Goal: Information Seeking & Learning: Understand process/instructions

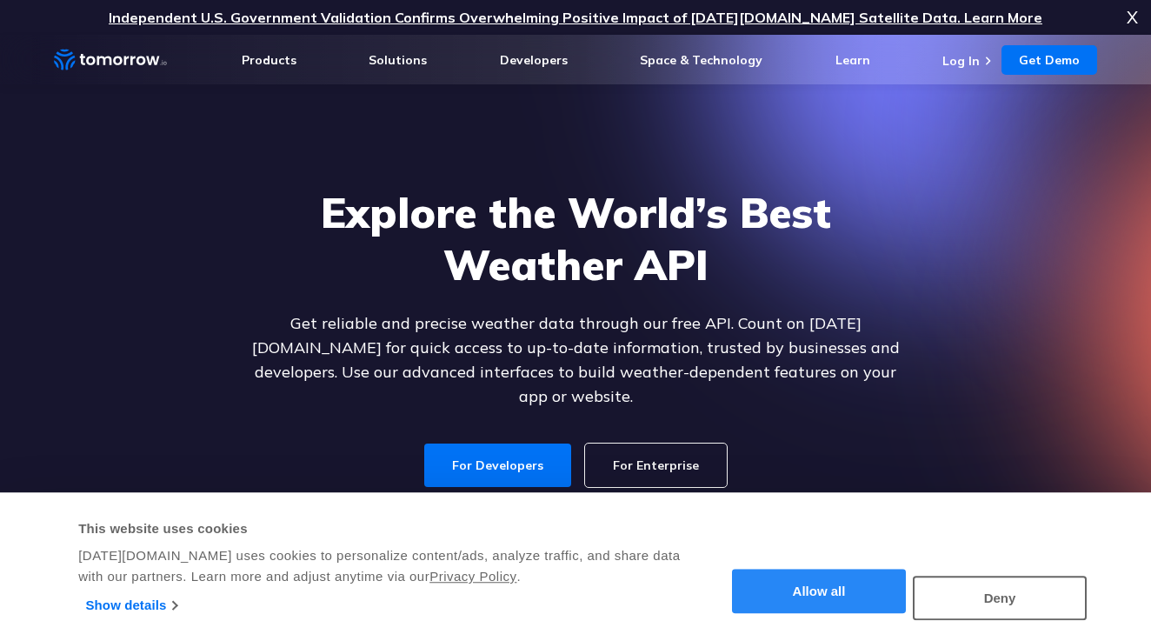
click at [853, 587] on button "Allow all" at bounding box center [819, 591] width 174 height 44
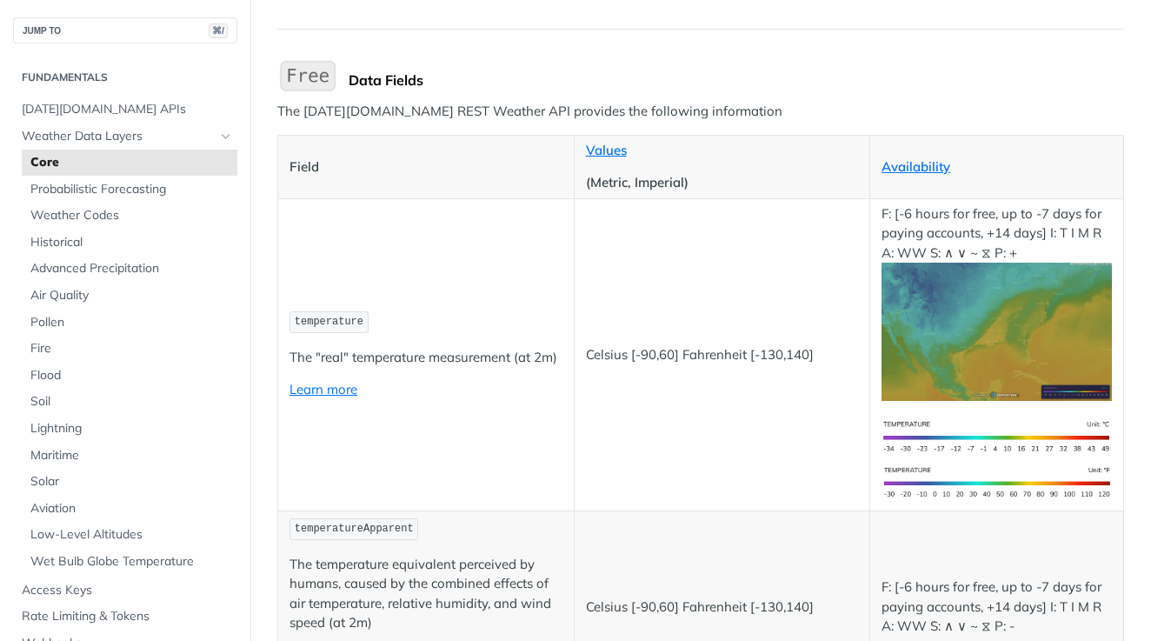
scroll to position [160, 0]
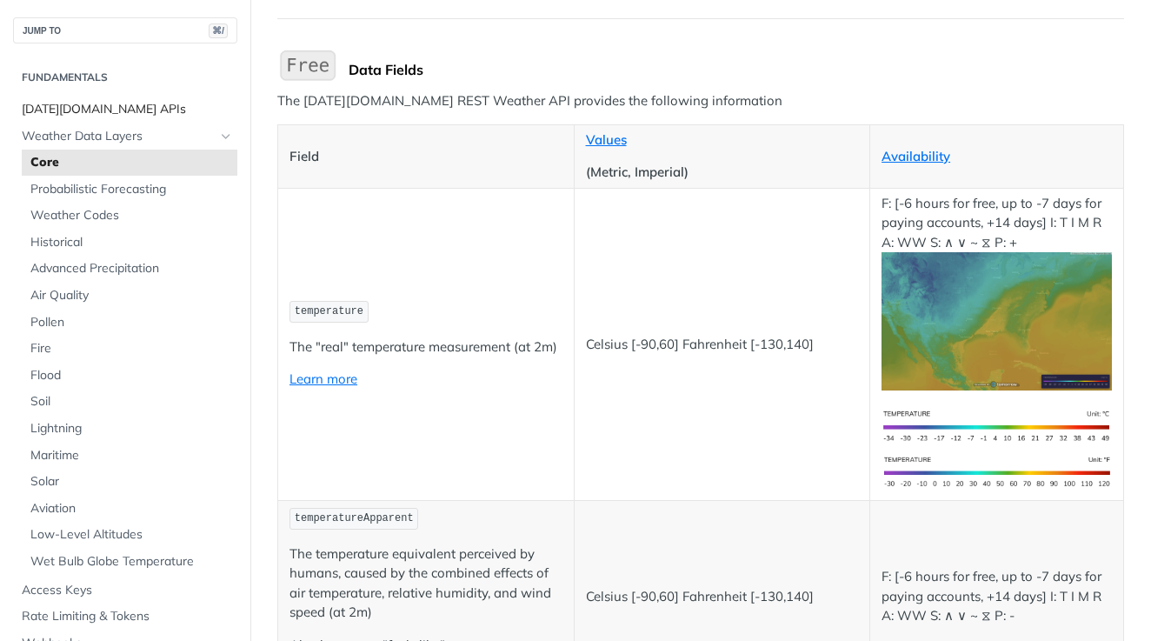
click at [100, 105] on span "[DATE][DOMAIN_NAME] APIs" at bounding box center [127, 109] width 211 height 17
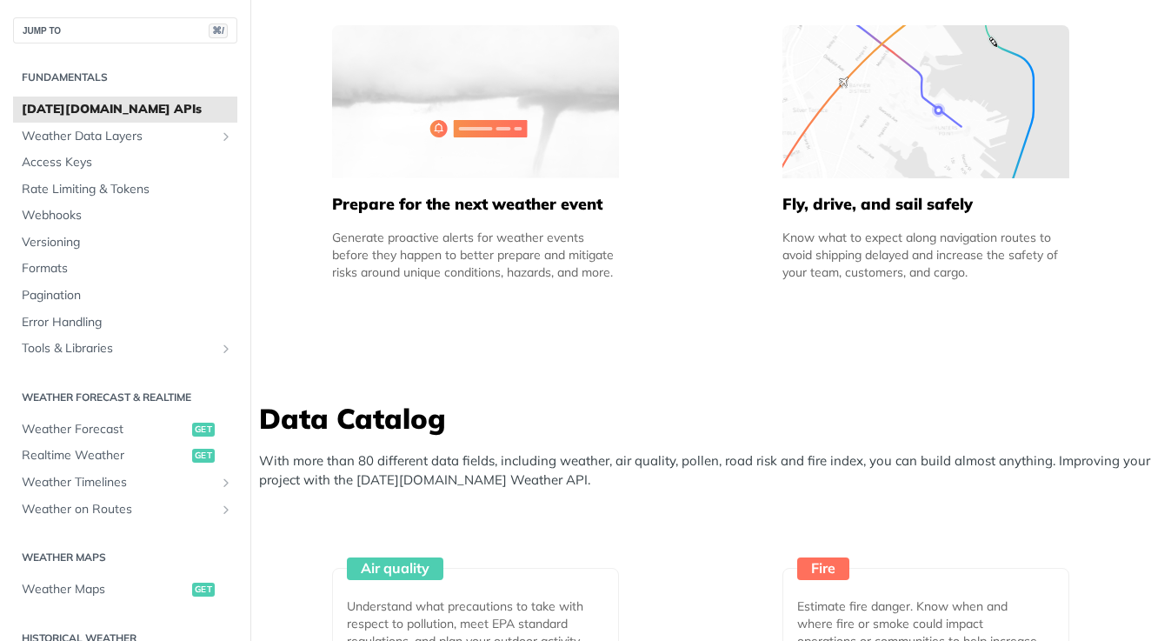
scroll to position [1455, 0]
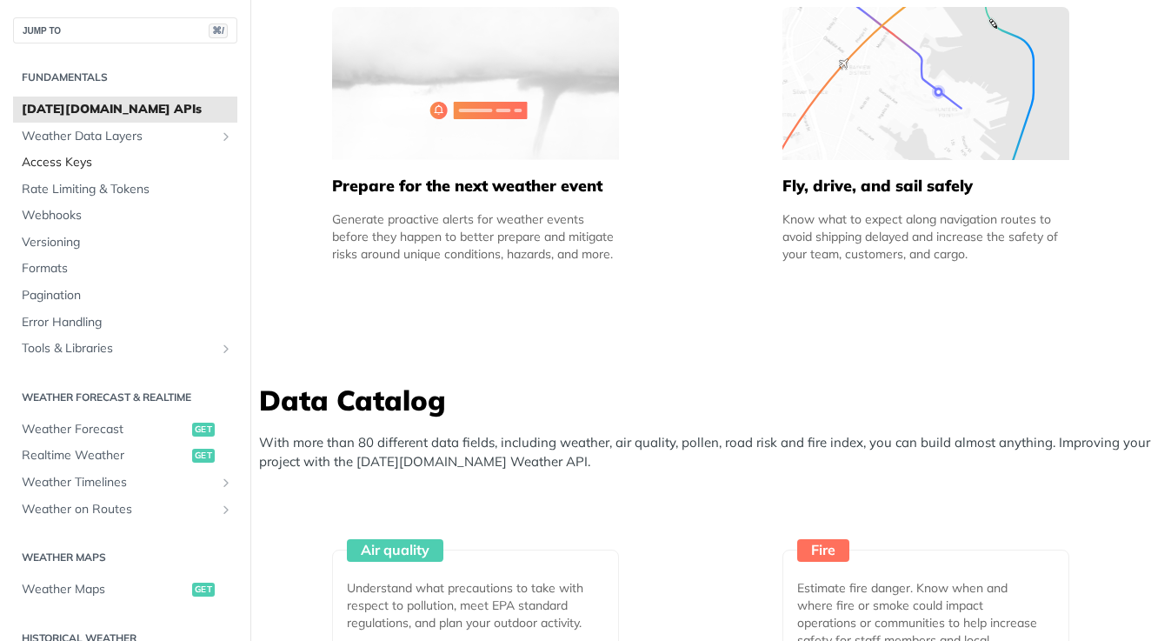
click at [80, 157] on span "Access Keys" at bounding box center [127, 162] width 211 height 17
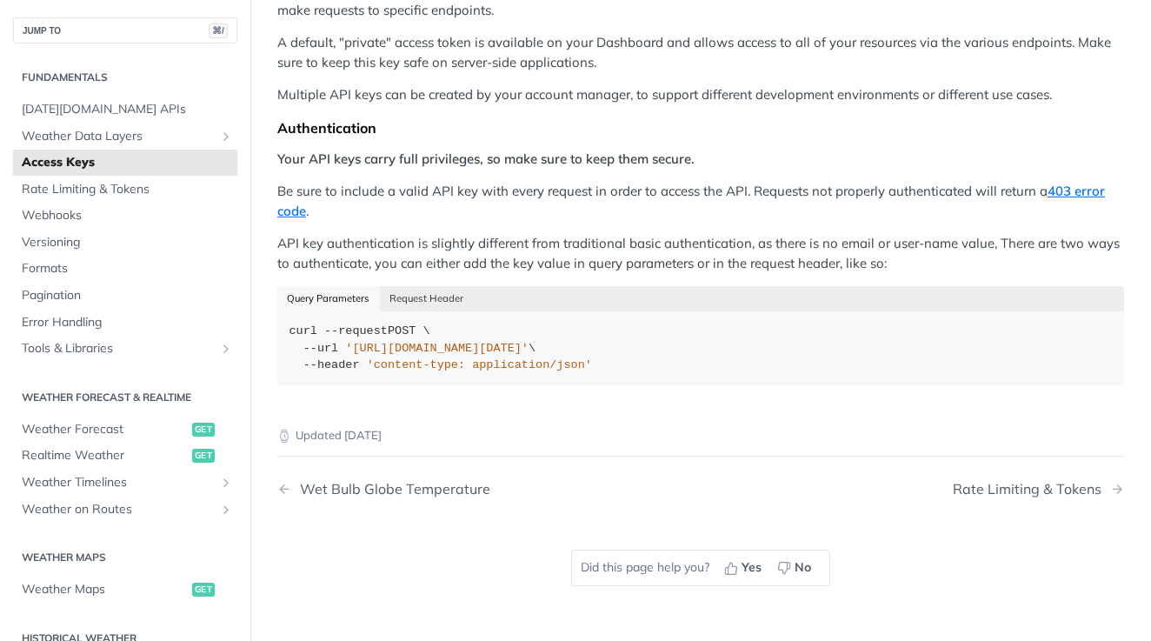
scroll to position [279, 0]
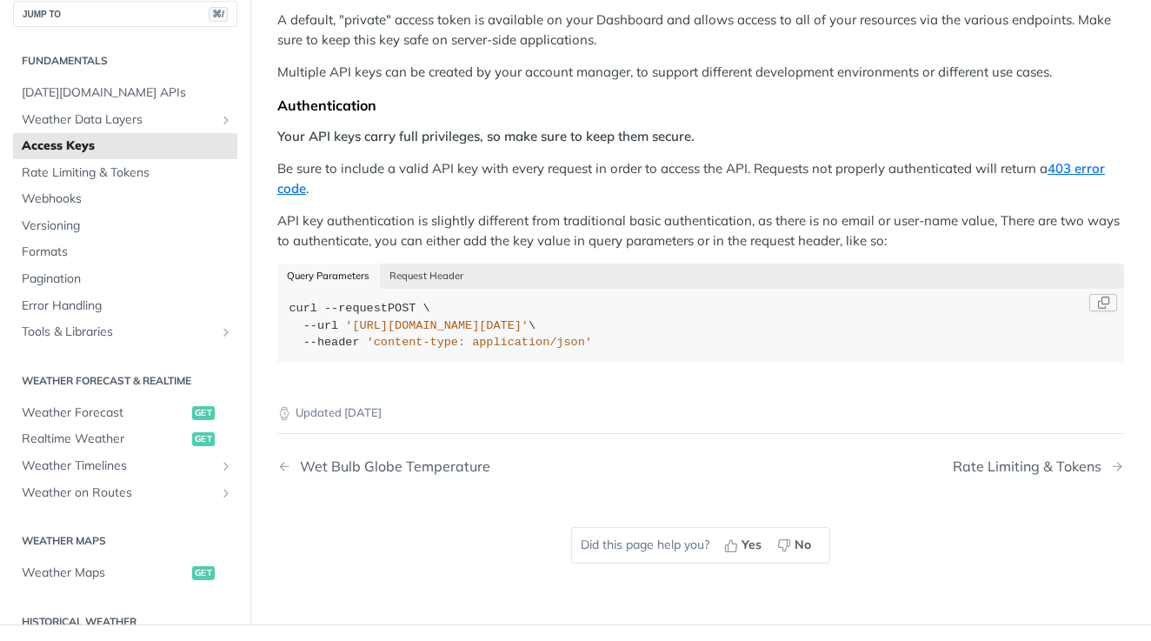
drag, startPoint x: 714, startPoint y: 319, endPoint x: 464, endPoint y: 307, distance: 250.6
click at [464, 307] on div "curl --request POST \ --url 'https://api.tomorrow.io/v4/locations?apikey=API_KE…" at bounding box center [700, 325] width 823 height 51
click at [368, 326] on div "curl --request POST \ --url 'https://api.tomorrow.io/v4/locations?apikey=API_KE…" at bounding box center [700, 325] width 823 height 51
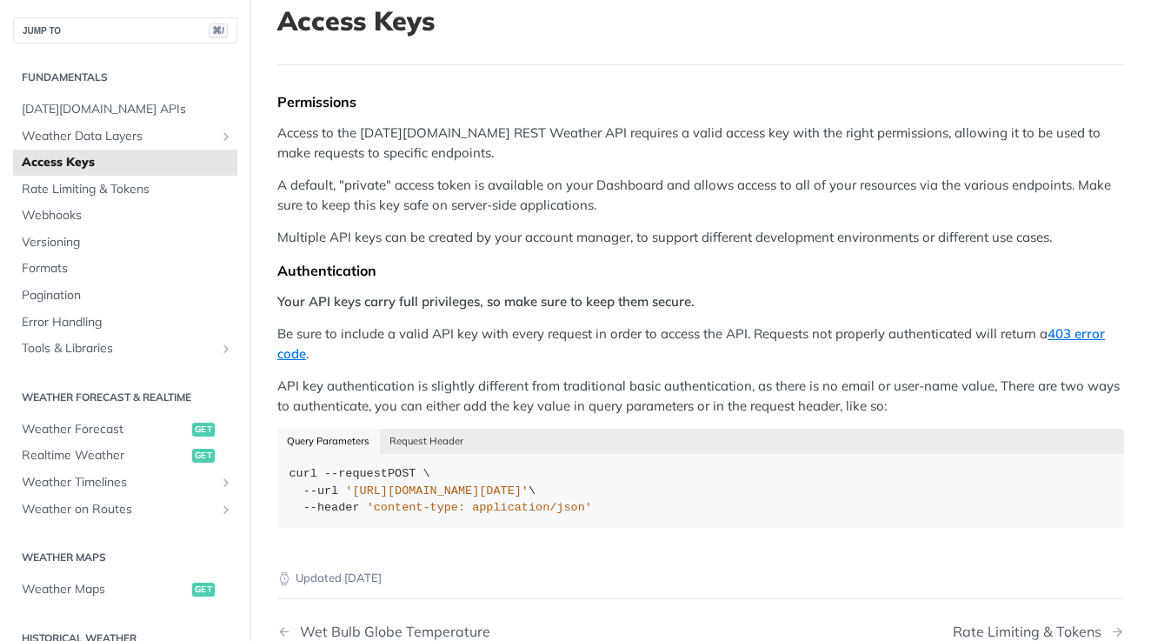
scroll to position [148, 0]
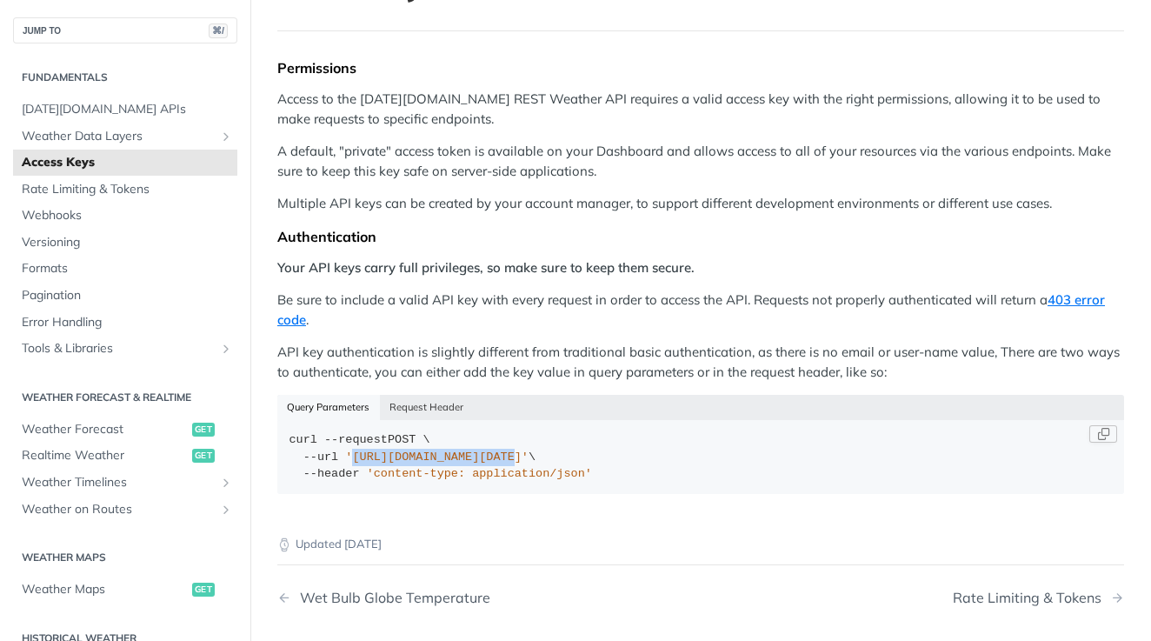
drag, startPoint x: 353, startPoint y: 447, endPoint x: 515, endPoint y: 448, distance: 161.7
click at [515, 450] on span "'https://api.tomorrow.io/v4/locations?apikey=API_KEY'" at bounding box center [436, 456] width 183 height 13
copy span "https://api.tomorrow.io"
click at [101, 106] on span "[DATE][DOMAIN_NAME] APIs" at bounding box center [127, 109] width 211 height 17
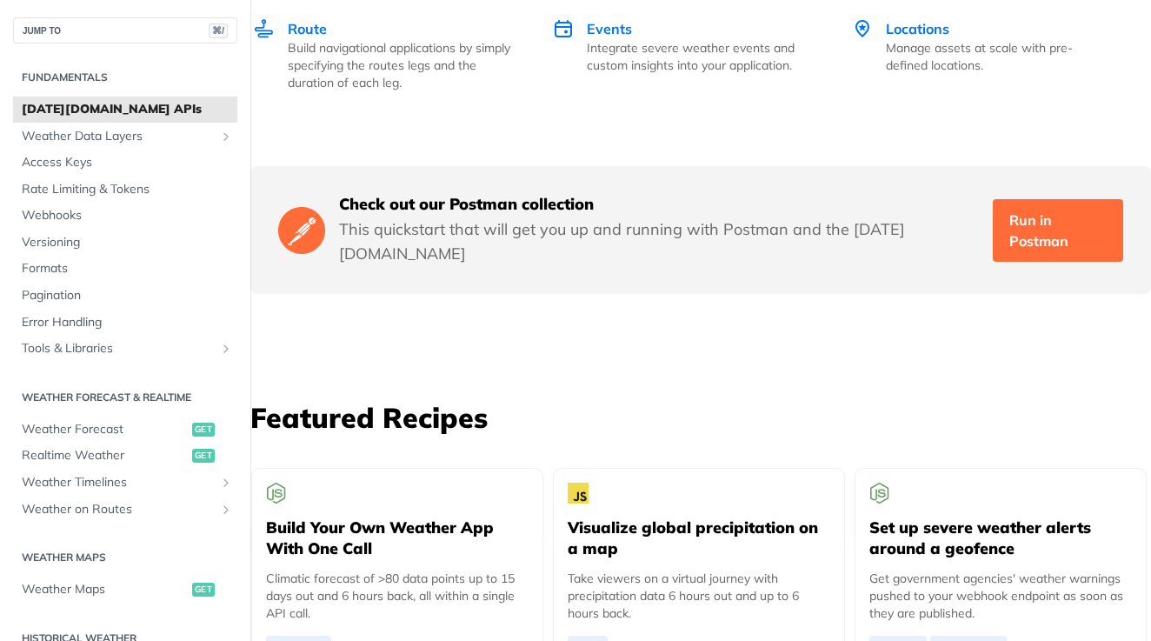
scroll to position [3576, 0]
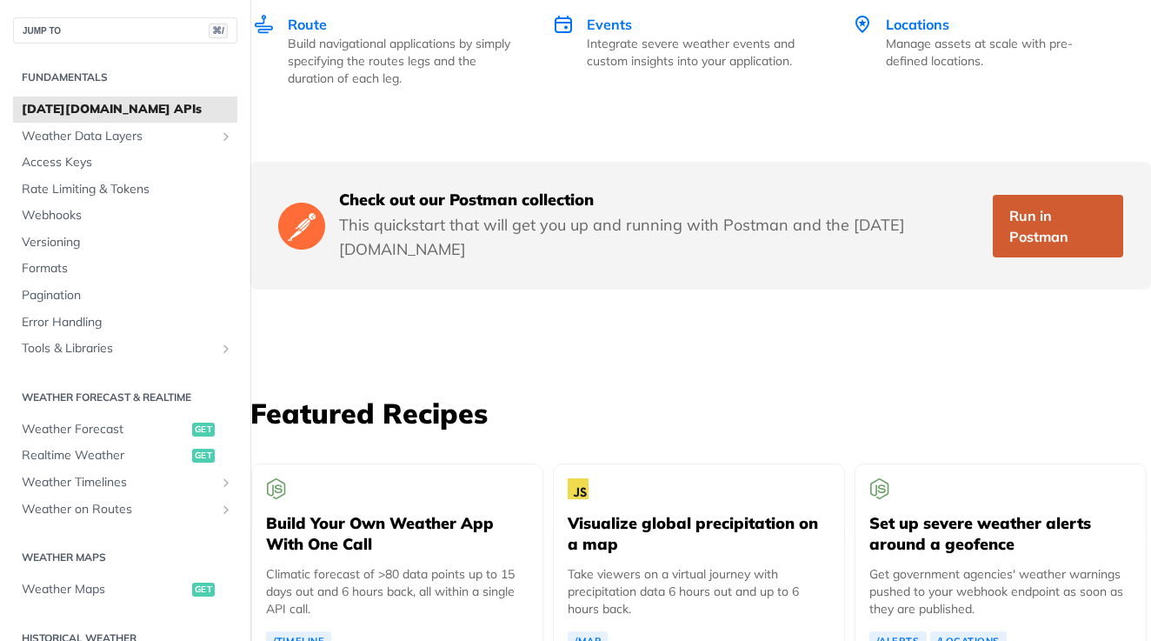
click at [1059, 195] on link "Run in Postman" at bounding box center [1058, 226] width 130 height 63
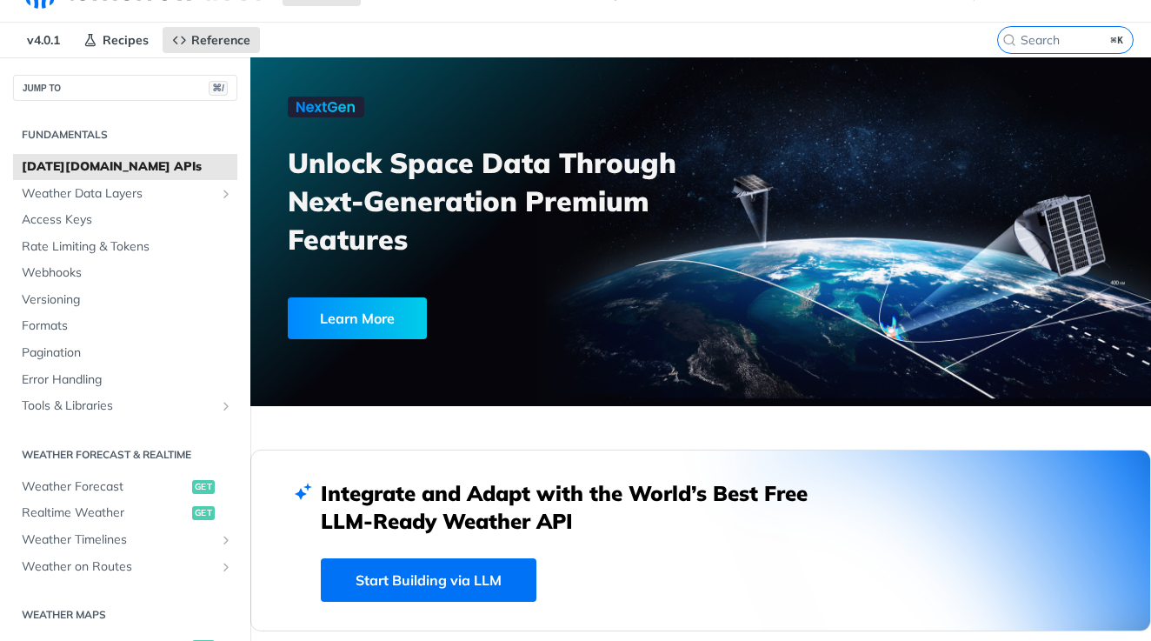
scroll to position [37, 0]
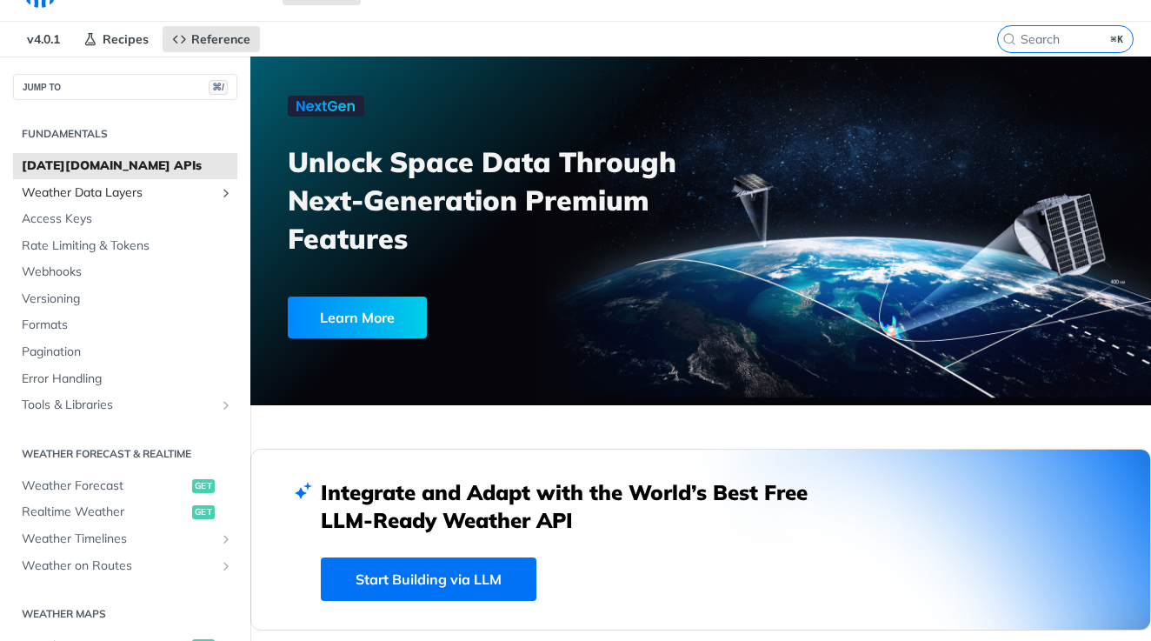
click at [103, 189] on span "Weather Data Layers" at bounding box center [118, 192] width 193 height 17
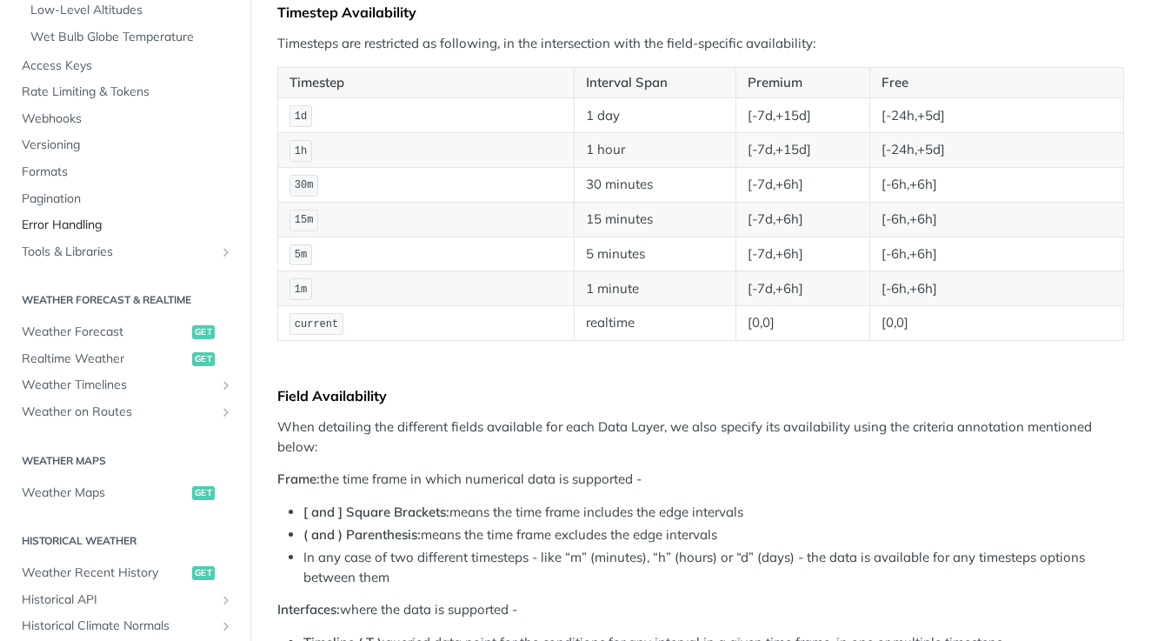
scroll to position [525, 0]
click at [111, 322] on span "Weather Forecast" at bounding box center [105, 330] width 166 height 17
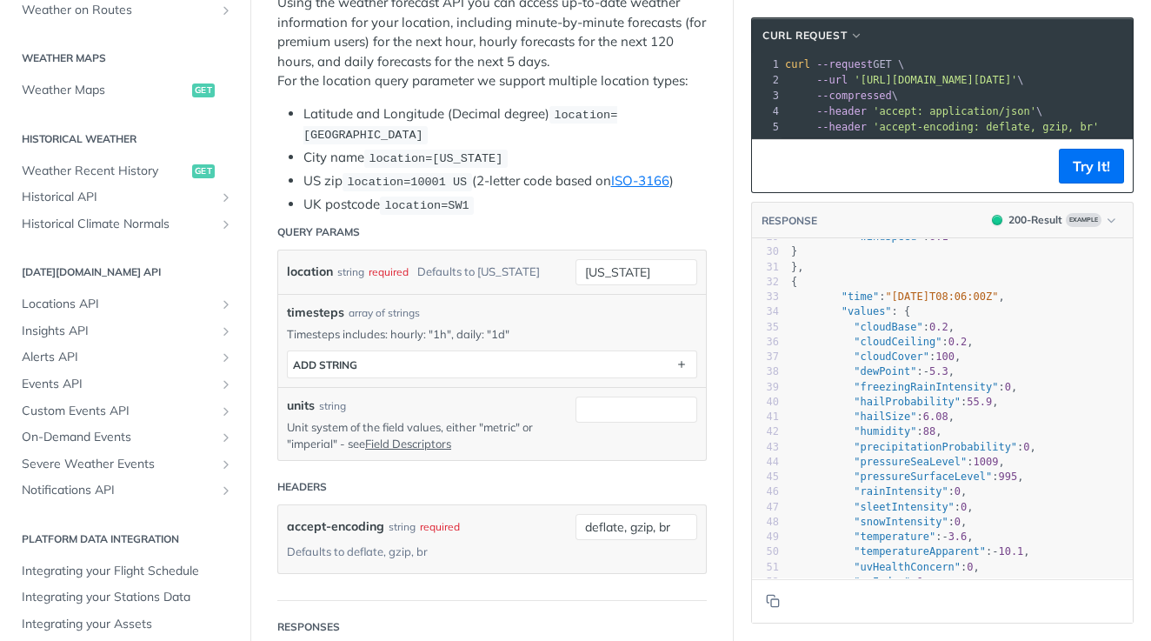
click at [933, 94] on pre "--compressed \" at bounding box center [1164, 96] width 767 height 16
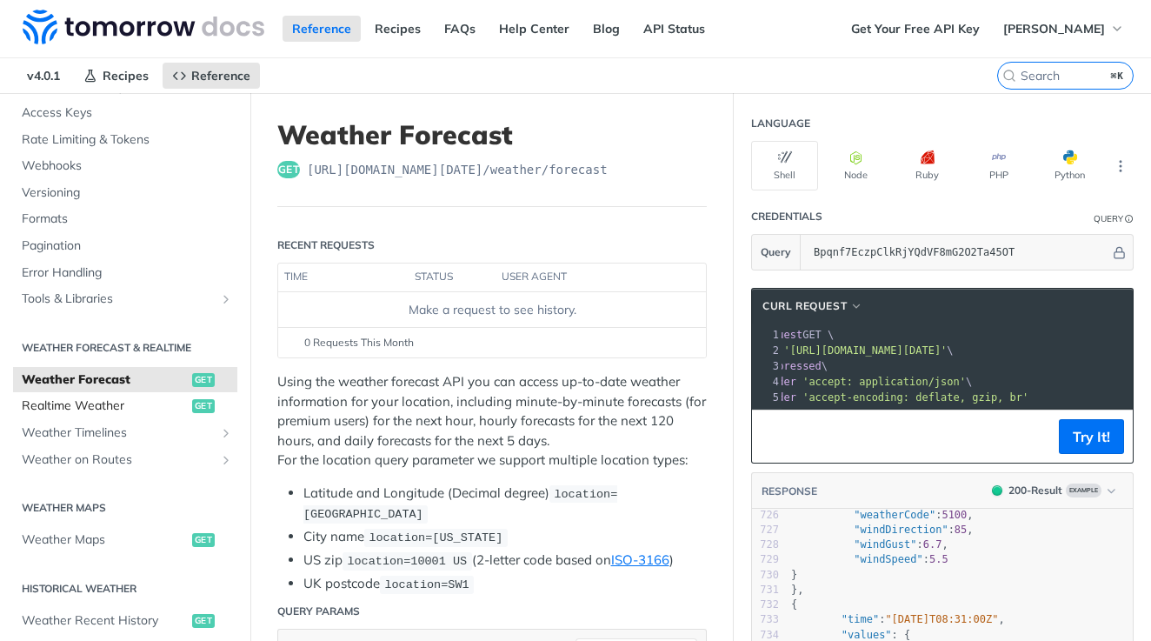
click at [120, 397] on span "Realtime Weather" at bounding box center [105, 405] width 166 height 17
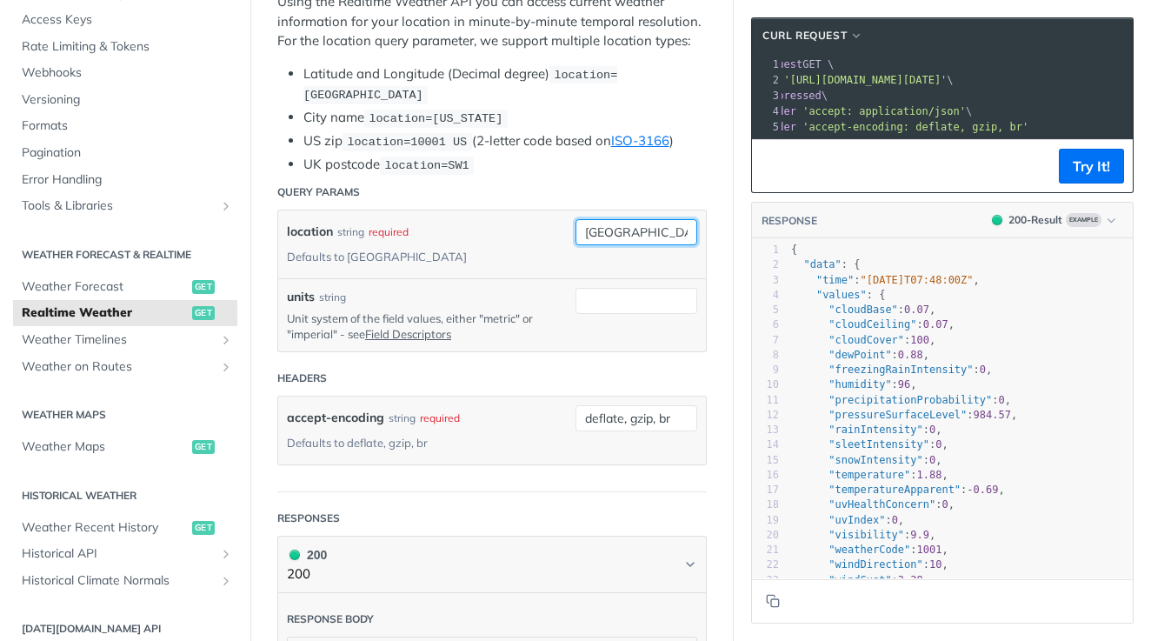
click at [605, 225] on input "[GEOGRAPHIC_DATA]" at bounding box center [636, 232] width 122 height 26
type input "fuquay varina"
click at [651, 175] on header "Query Params" at bounding box center [491, 192] width 429 height 35
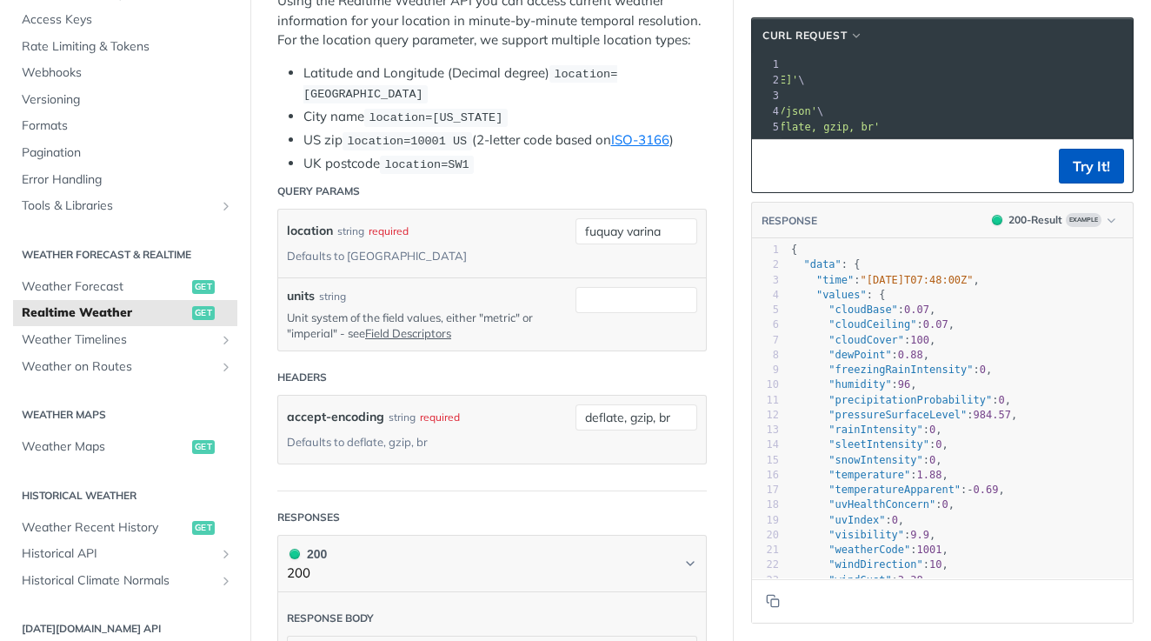
click at [1094, 163] on button "Try It!" at bounding box center [1091, 166] width 65 height 35
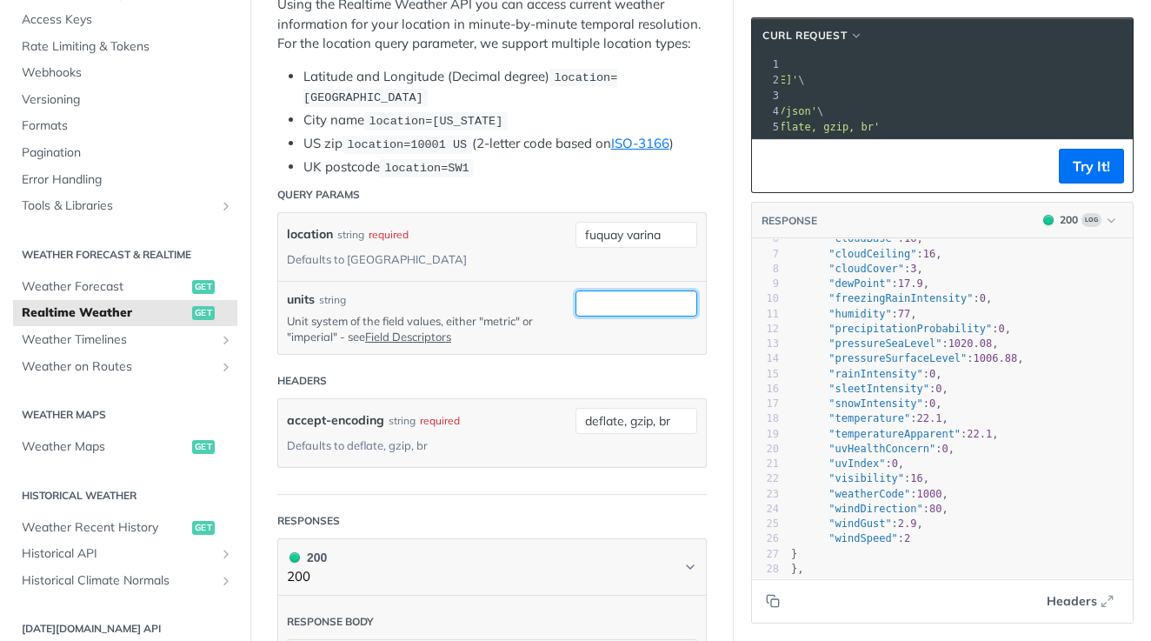
click at [632, 290] on input "units" at bounding box center [636, 303] width 122 height 26
type input "imperial"
click at [1086, 163] on button "Try It!" at bounding box center [1091, 166] width 65 height 35
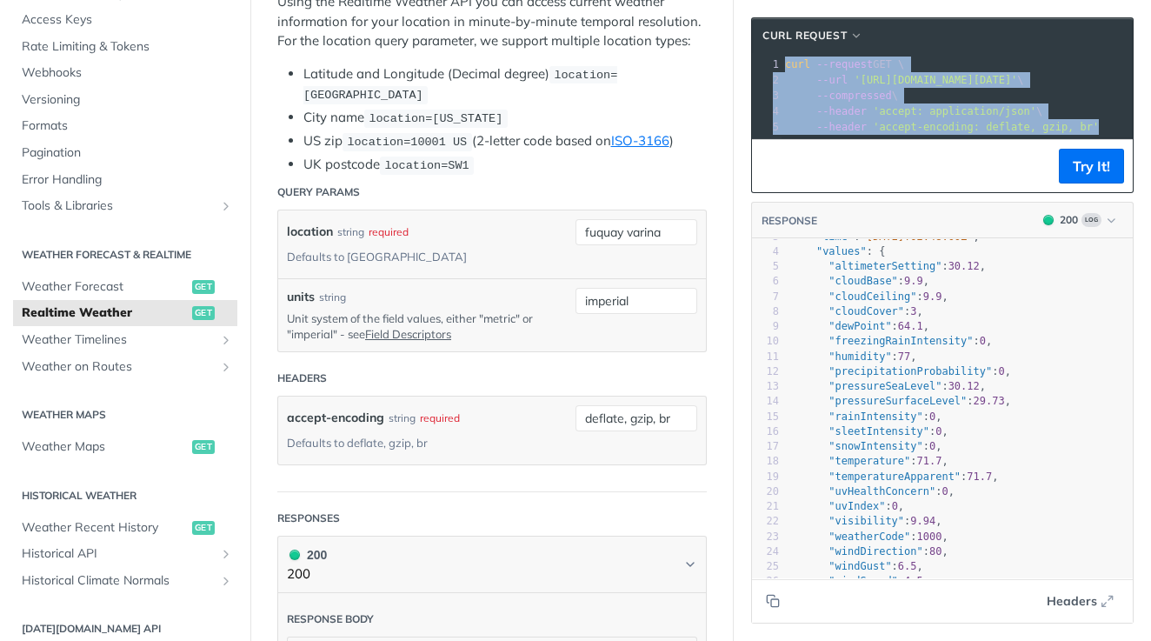
copy div "curl --request GET \ 2 --url '[URL][DOMAIN_NAME][DATE]' \ 3 --compressed \ 4 --…"
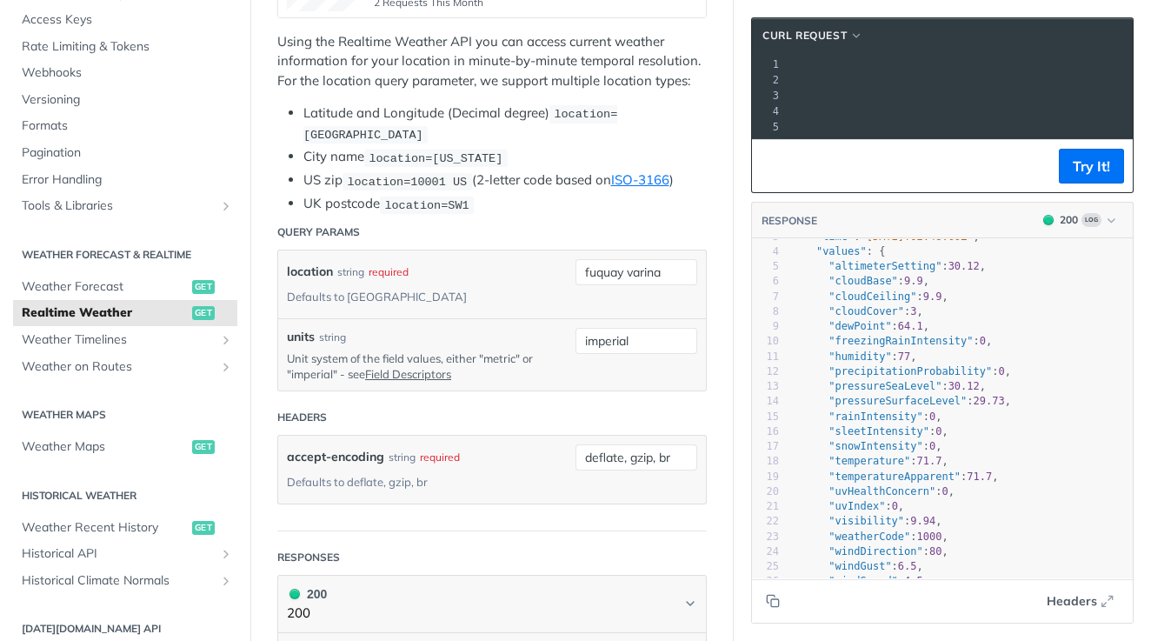
scroll to position [0, 545]
drag, startPoint x: 861, startPoint y: 78, endPoint x: 1113, endPoint y: 77, distance: 252.0
click at [472, 77] on span "'[URL][DOMAIN_NAME][DATE]'" at bounding box center [390, 80] width 163 height 12
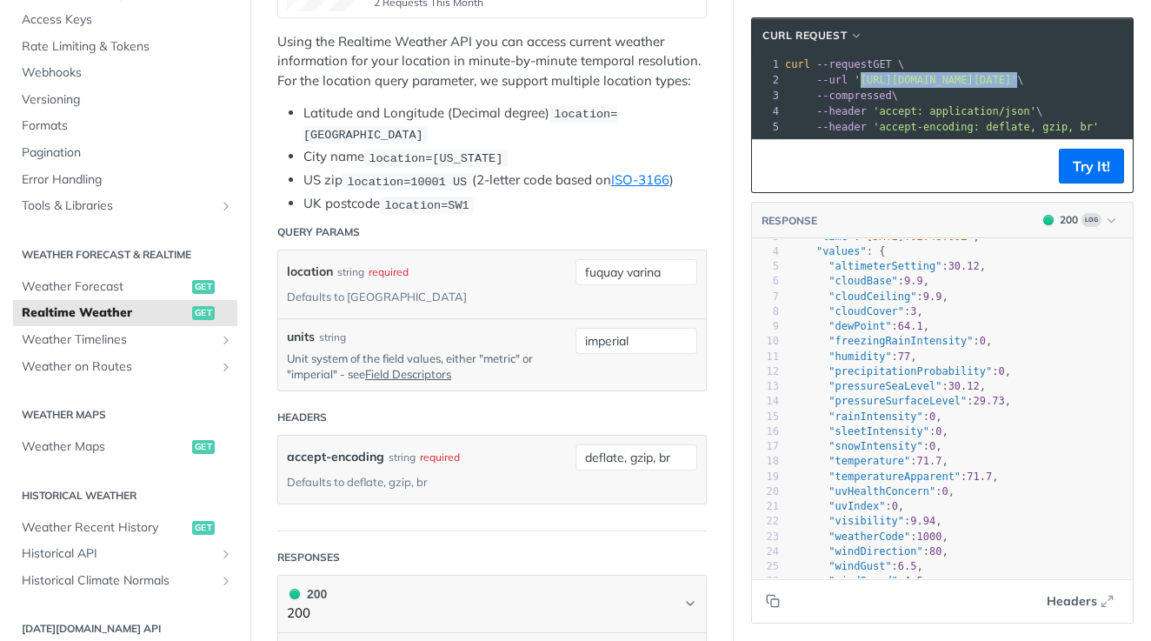
copy span "[URL][DOMAIN_NAME][DATE]'"
click at [115, 286] on span "Weather Forecast" at bounding box center [105, 286] width 166 height 17
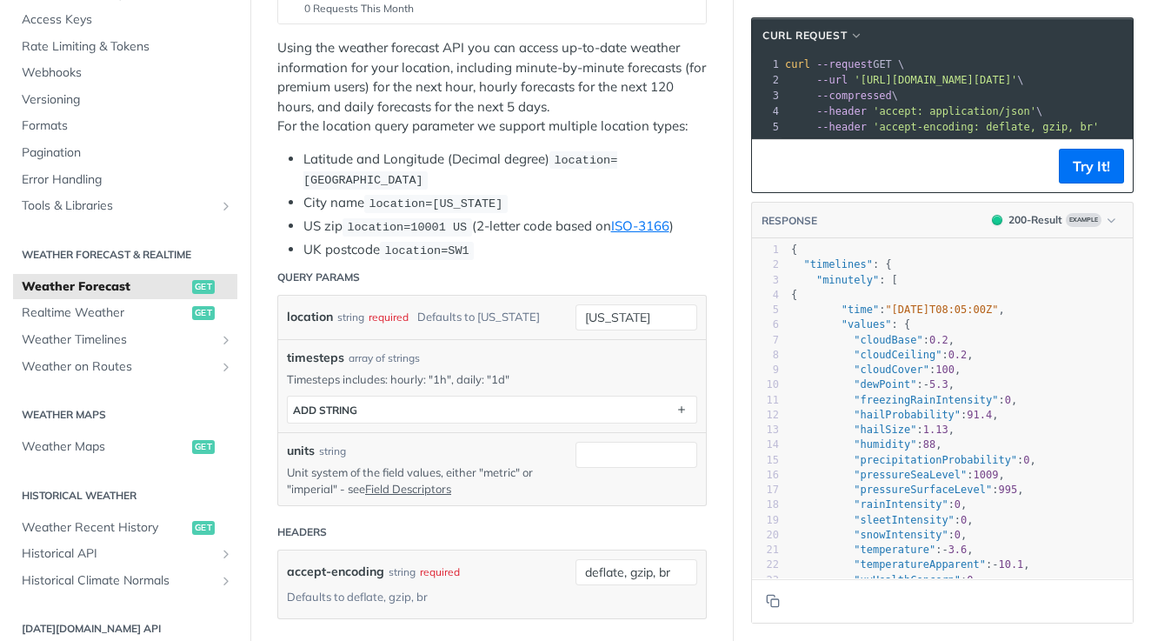
scroll to position [355, 0]
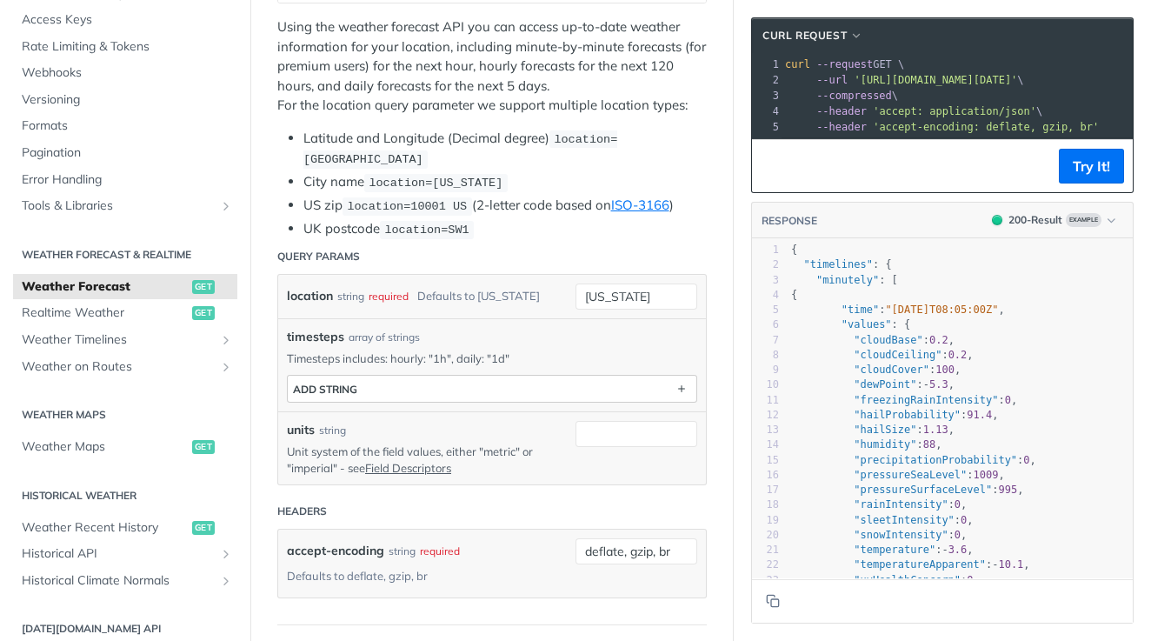
click at [363, 381] on button "ADD string" at bounding box center [492, 388] width 408 height 26
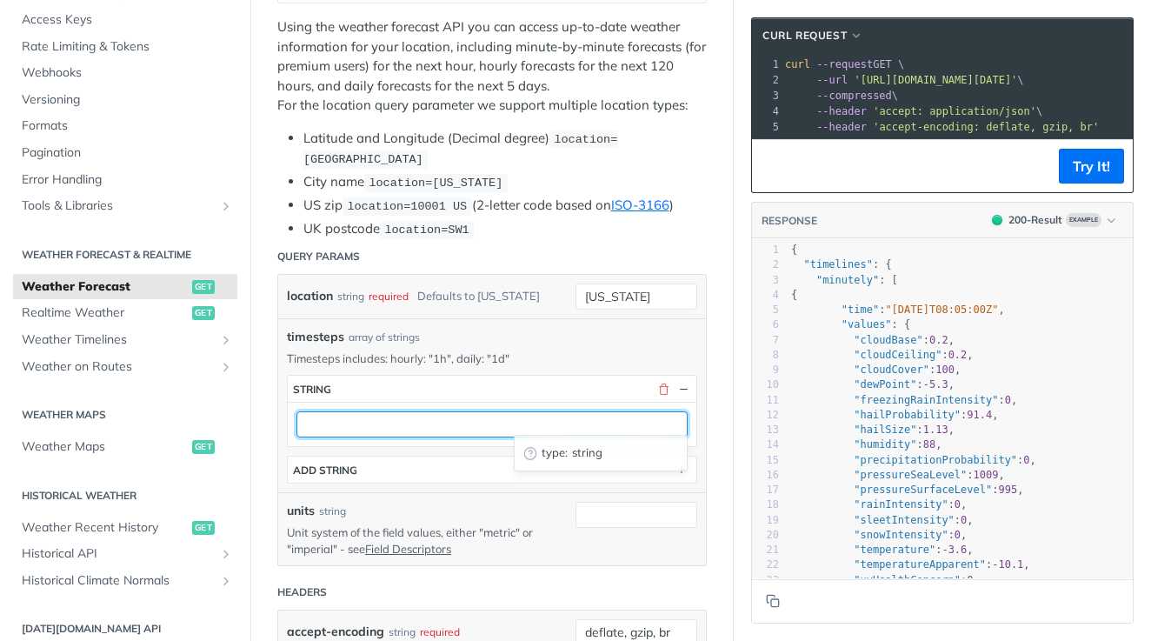
click at [365, 422] on input "text" at bounding box center [491, 424] width 391 height 26
type input "1d"
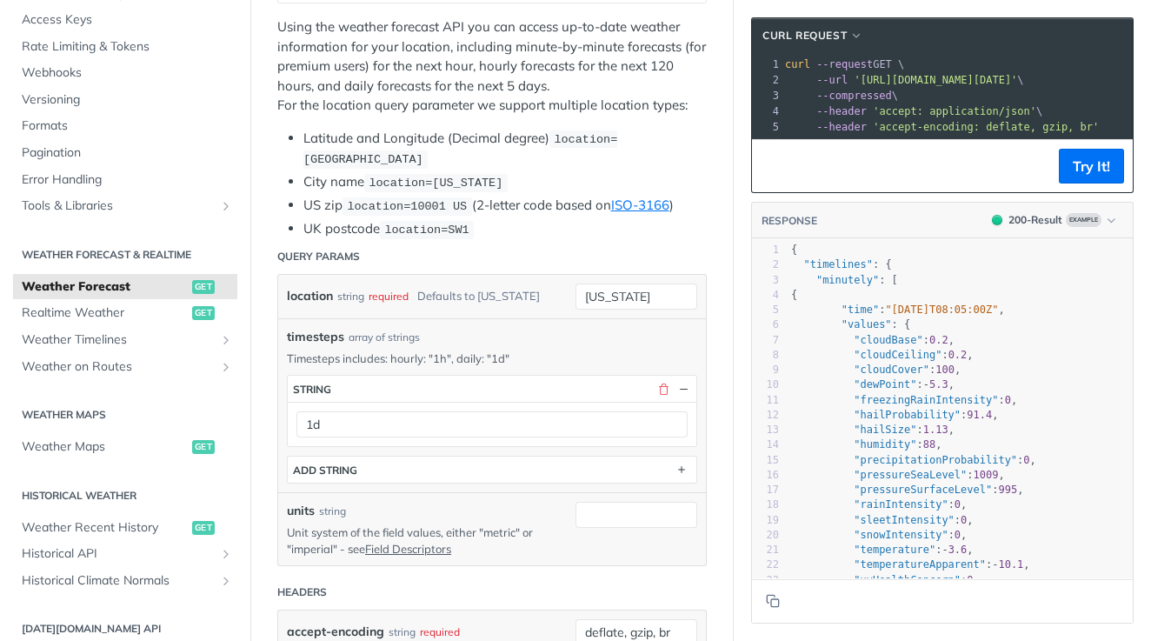
click at [587, 328] on div "timesteps array of strings" at bounding box center [492, 337] width 410 height 18
click at [612, 290] on input "[US_STATE]" at bounding box center [636, 296] width 122 height 26
type input "fuquay varina"
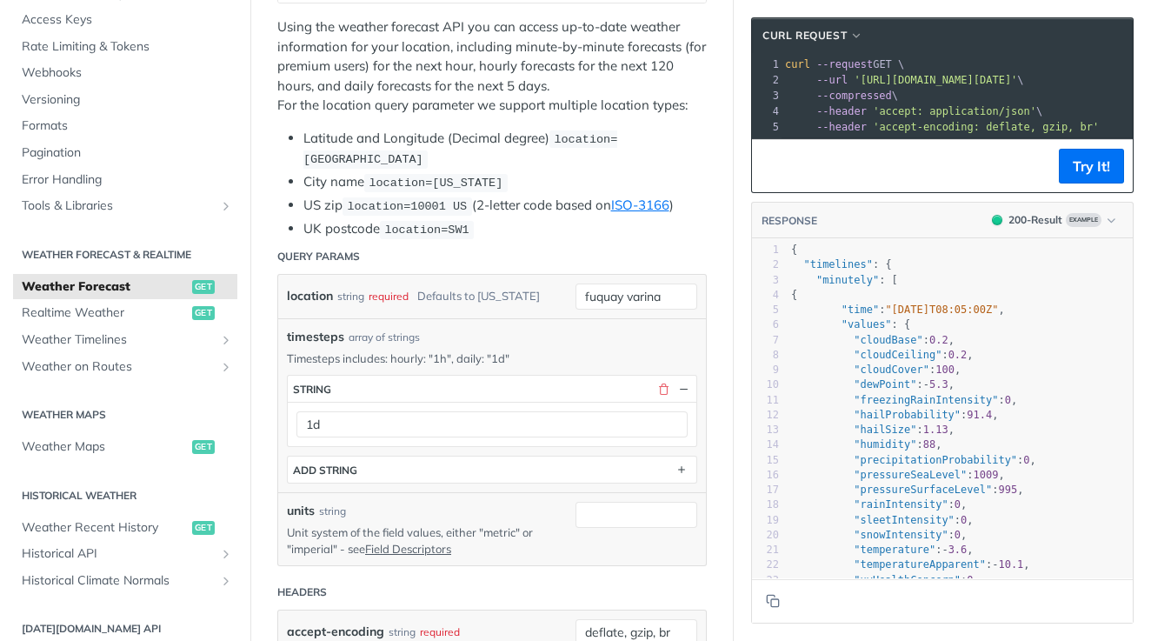
click at [551, 283] on div "location string required Defaults to [US_STATE] fuquay varina" at bounding box center [492, 296] width 410 height 26
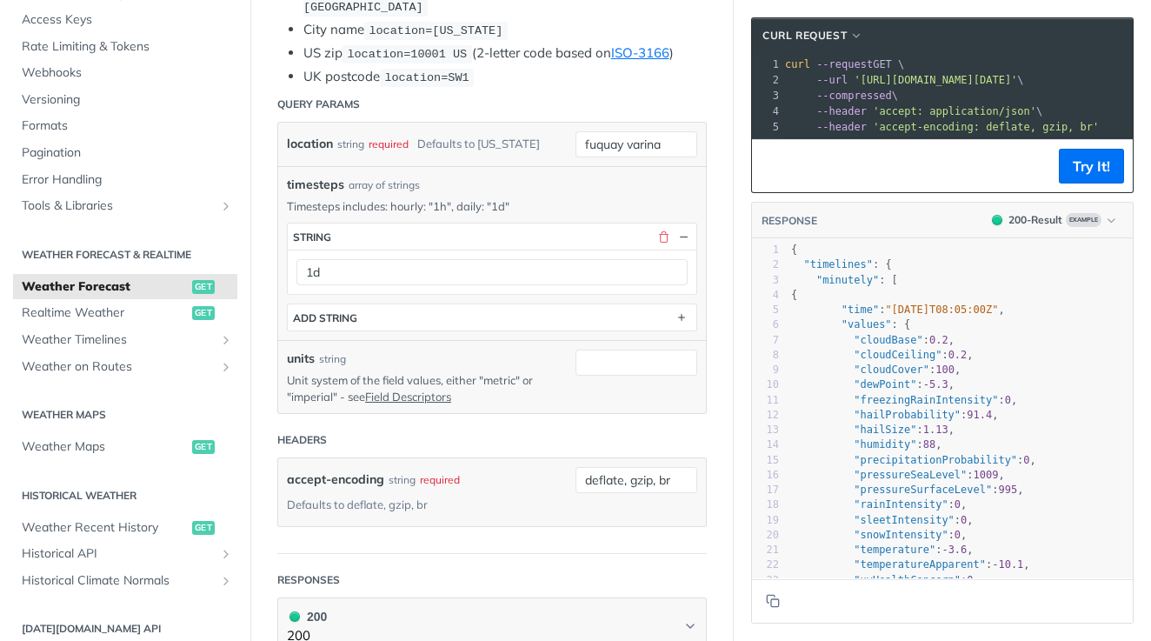
scroll to position [509, 0]
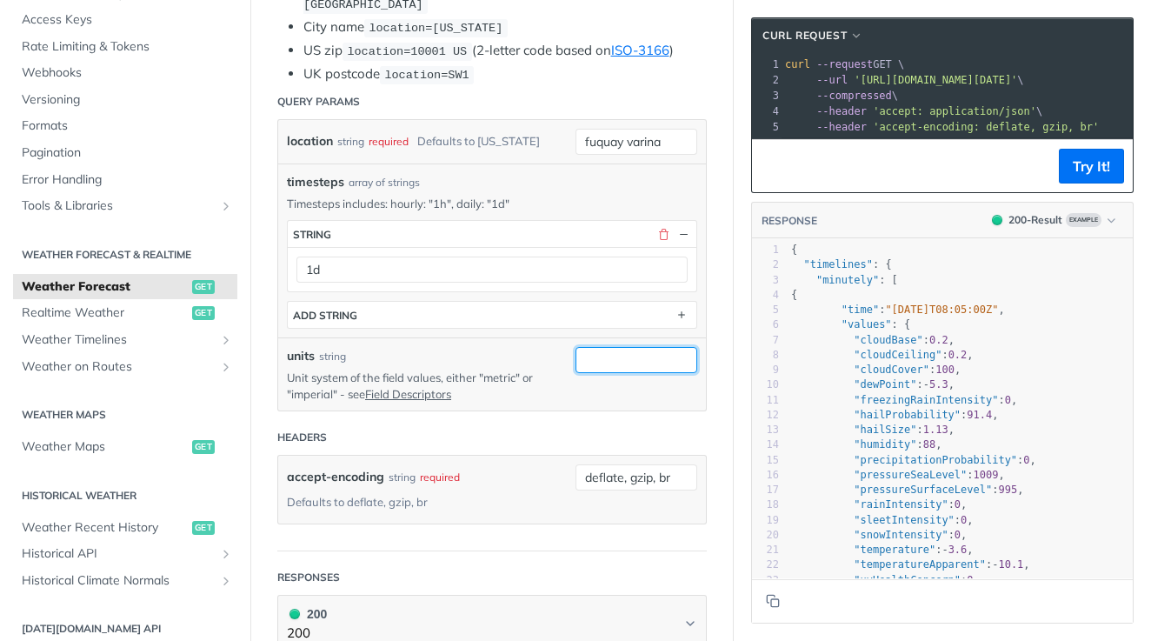
click at [597, 356] on input "units" at bounding box center [636, 360] width 122 height 26
type input "imperial"
click at [565, 395] on span "type :" at bounding box center [564, 388] width 26 height 17
click at [1106, 166] on button "Try It!" at bounding box center [1091, 166] width 65 height 35
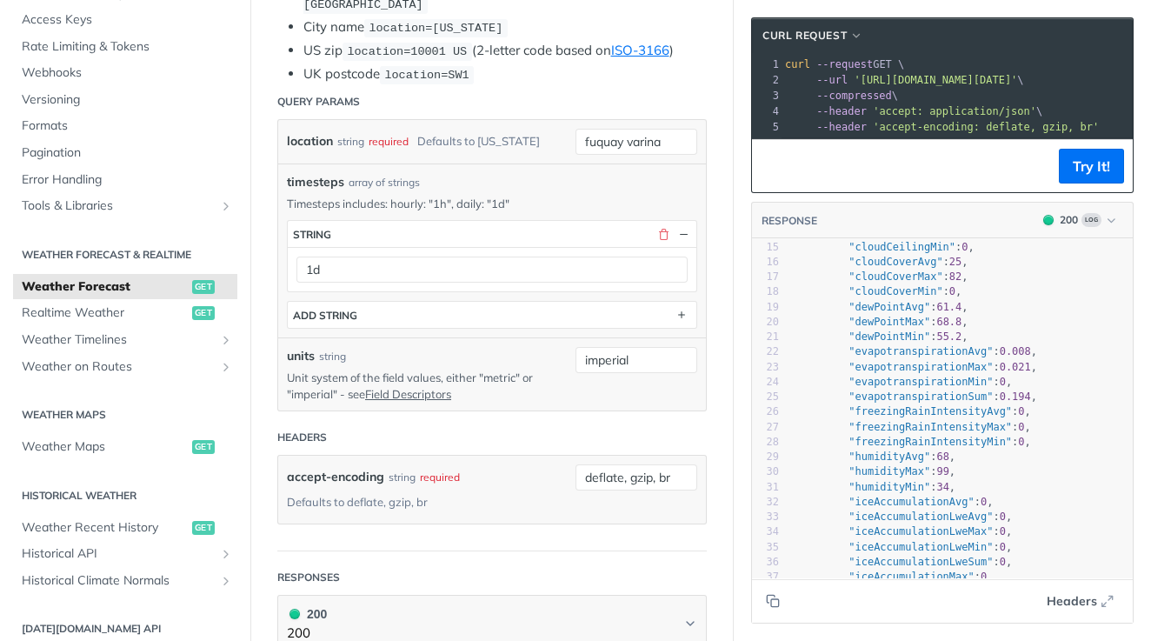
scroll to position [312, 0]
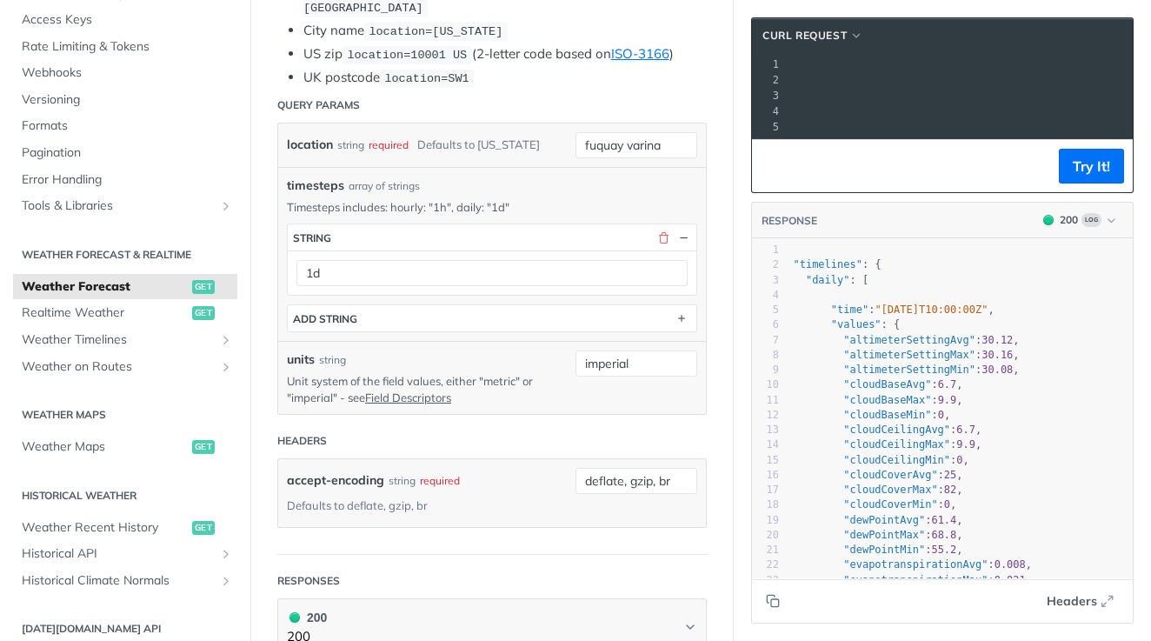
drag, startPoint x: 862, startPoint y: 82, endPoint x: 1059, endPoint y: 93, distance: 196.7
copy span "[URL][DOMAIN_NAME][DATE]"
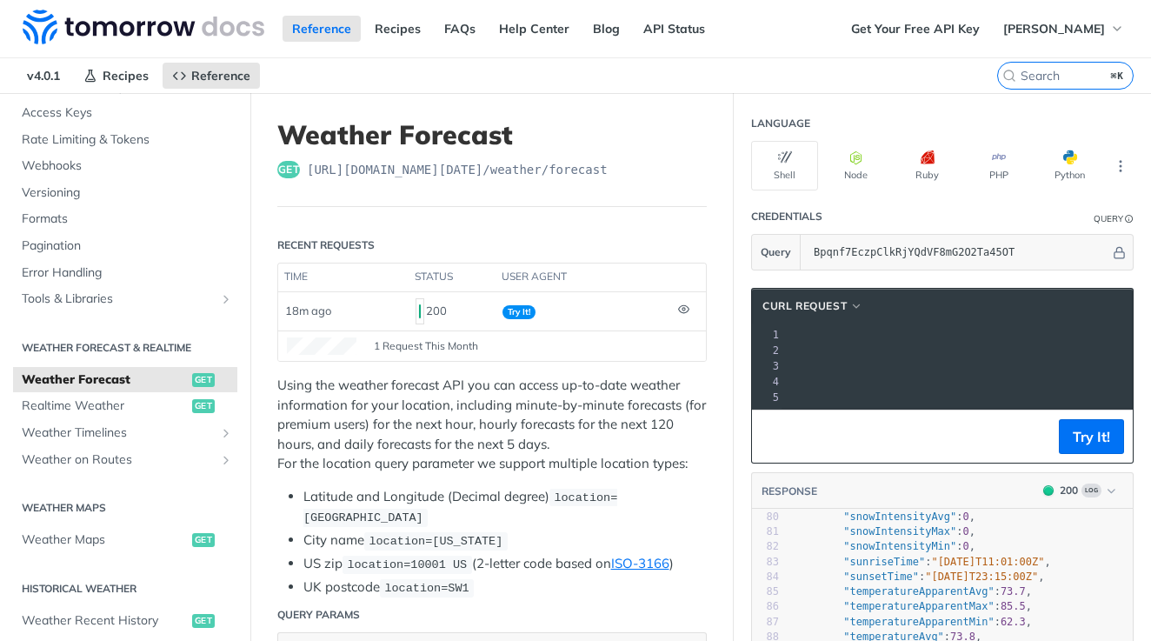
scroll to position [0, 0]
